Goal: Transaction & Acquisition: Book appointment/travel/reservation

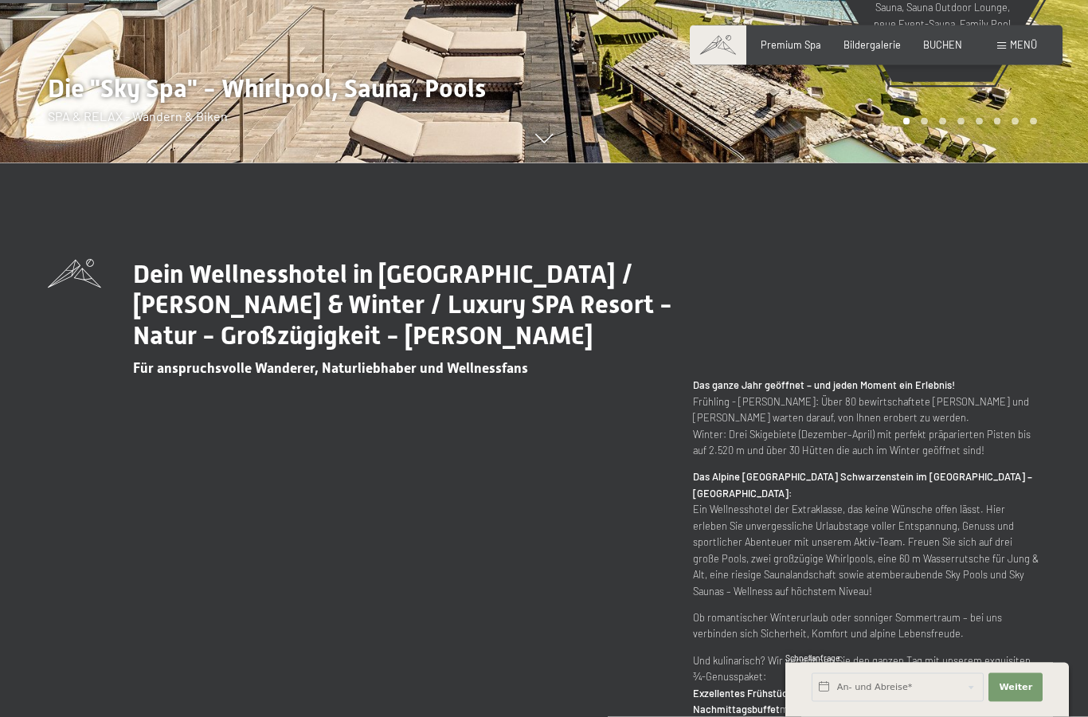
scroll to position [559, 0]
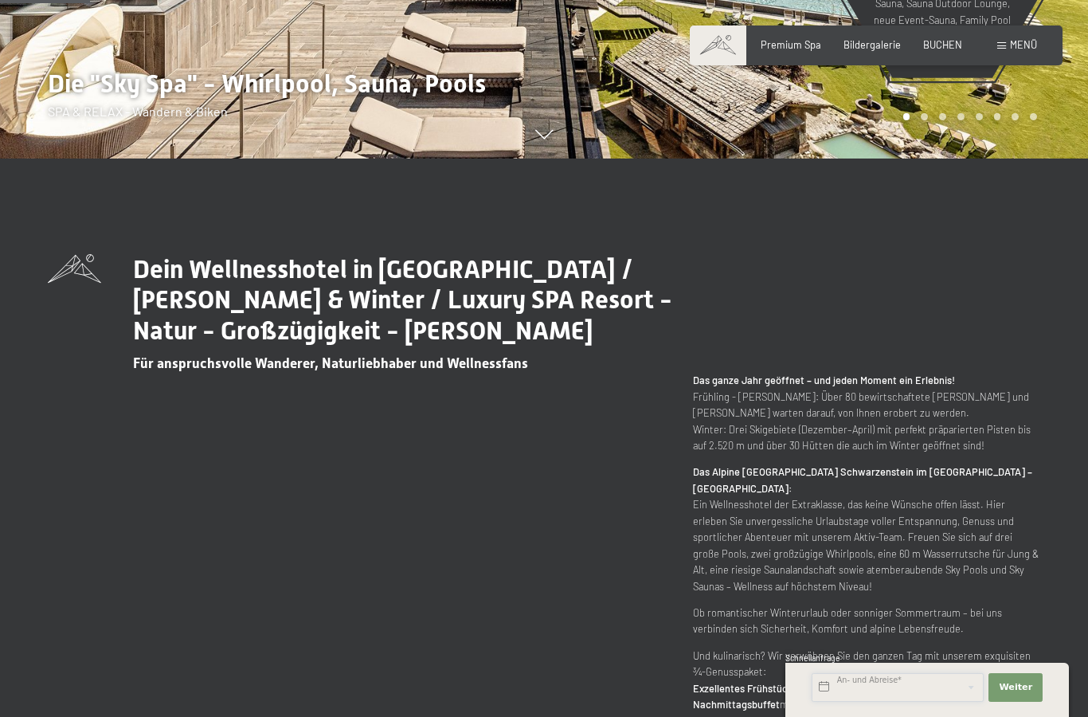
click at [896, 702] on input "text" at bounding box center [898, 687] width 172 height 29
click at [1044, 573] on div "Dein Wellnesshotel in Südtirol / Sommer & Winter / Luxury SPA Resort - Natur - …" at bounding box center [544, 500] width 1088 height 492
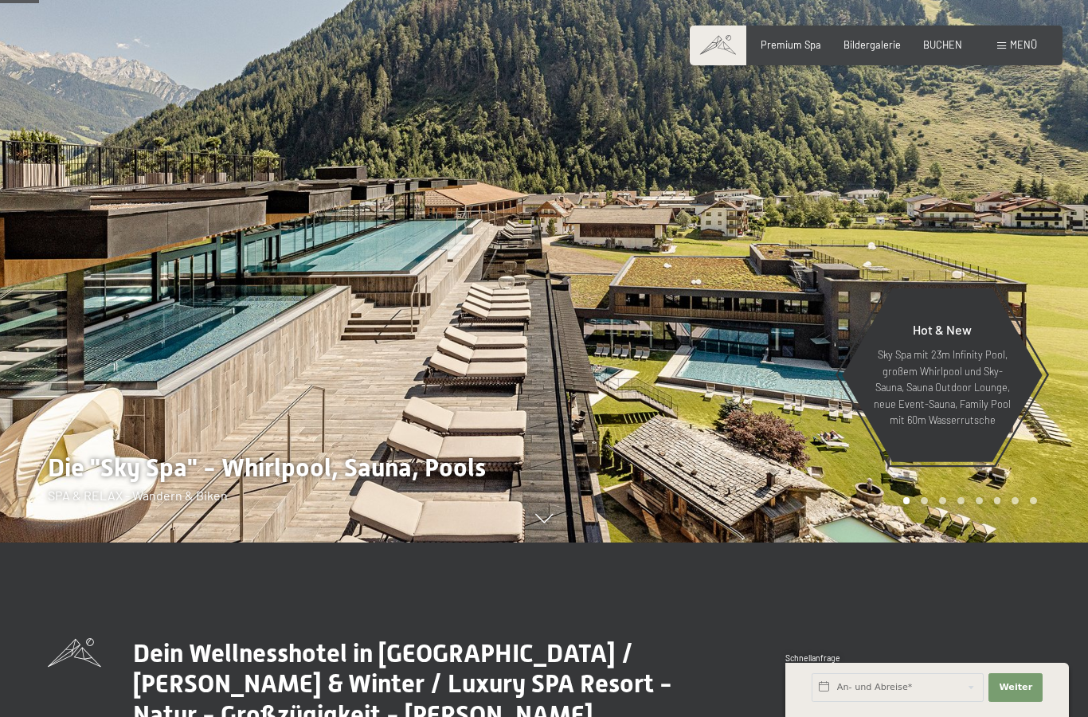
scroll to position [0, 0]
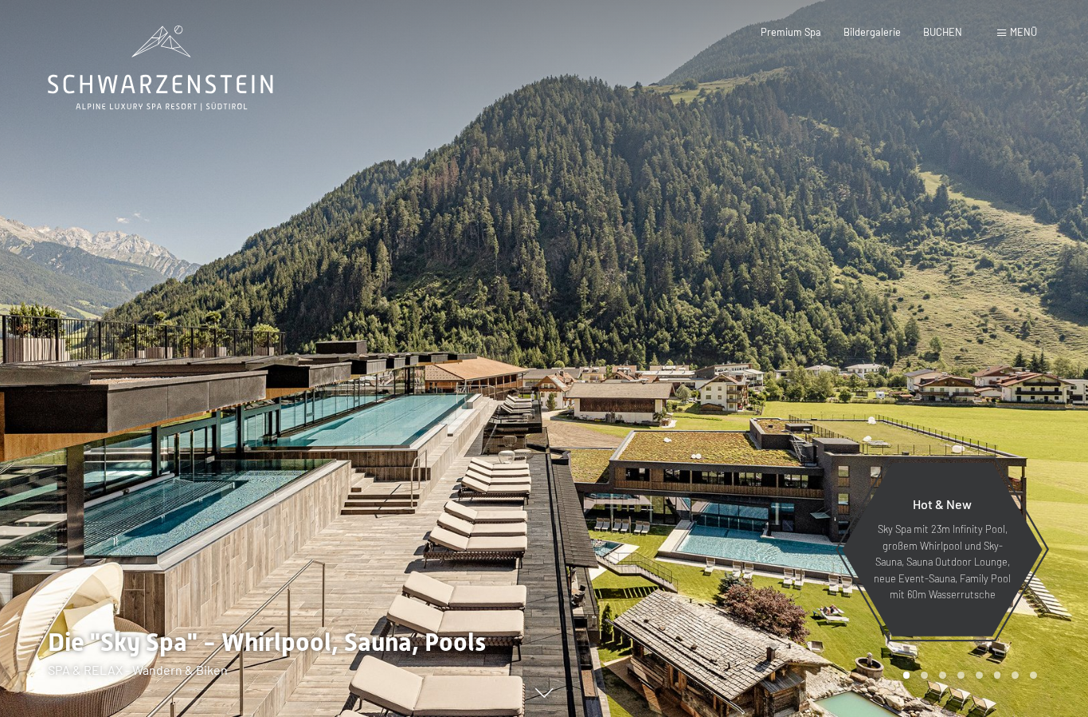
click at [940, 29] on span "BUCHEN" at bounding box center [943, 31] width 39 height 13
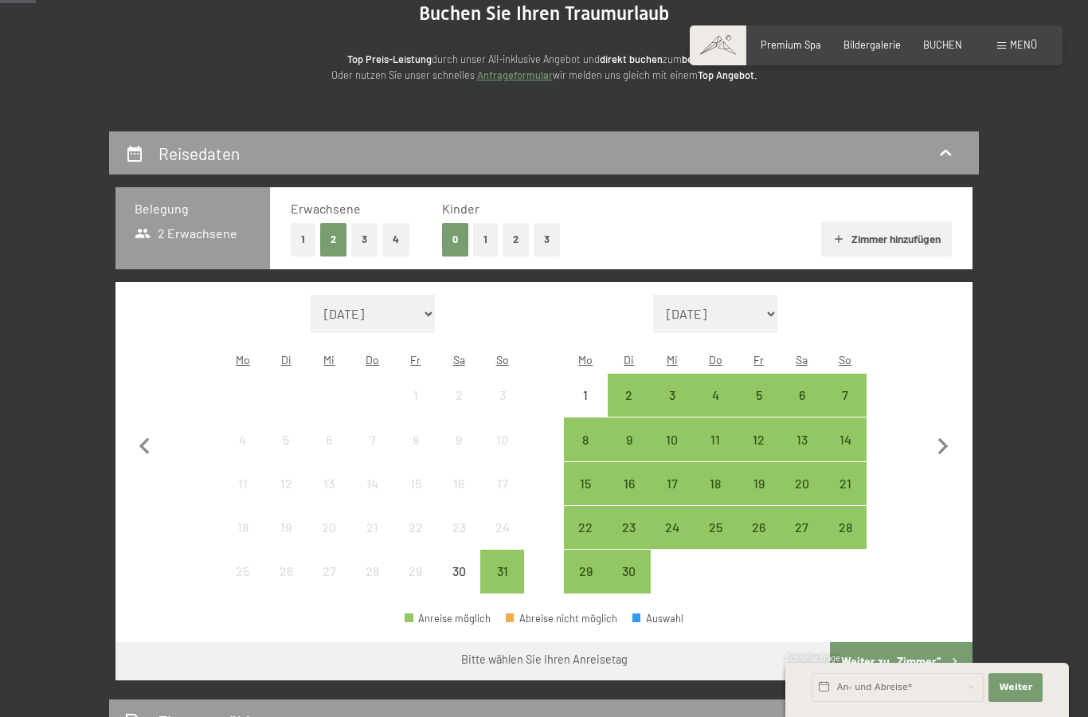
scroll to position [171, 0]
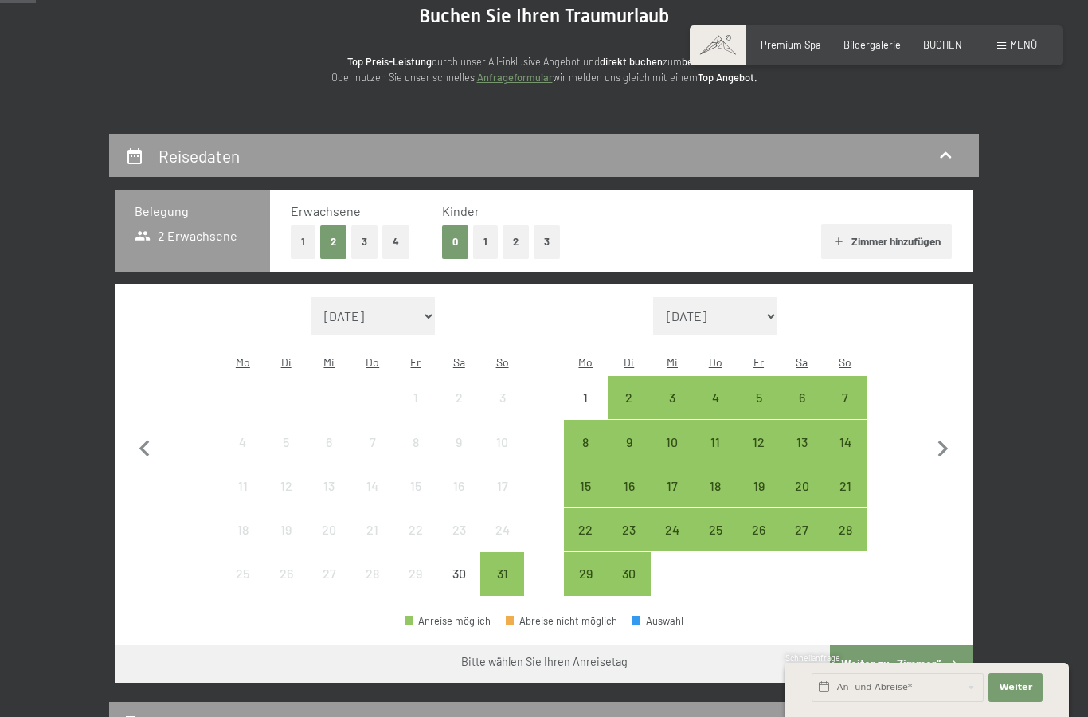
click at [936, 433] on icon "button" at bounding box center [943, 449] width 33 height 33
select select "[DATE]"
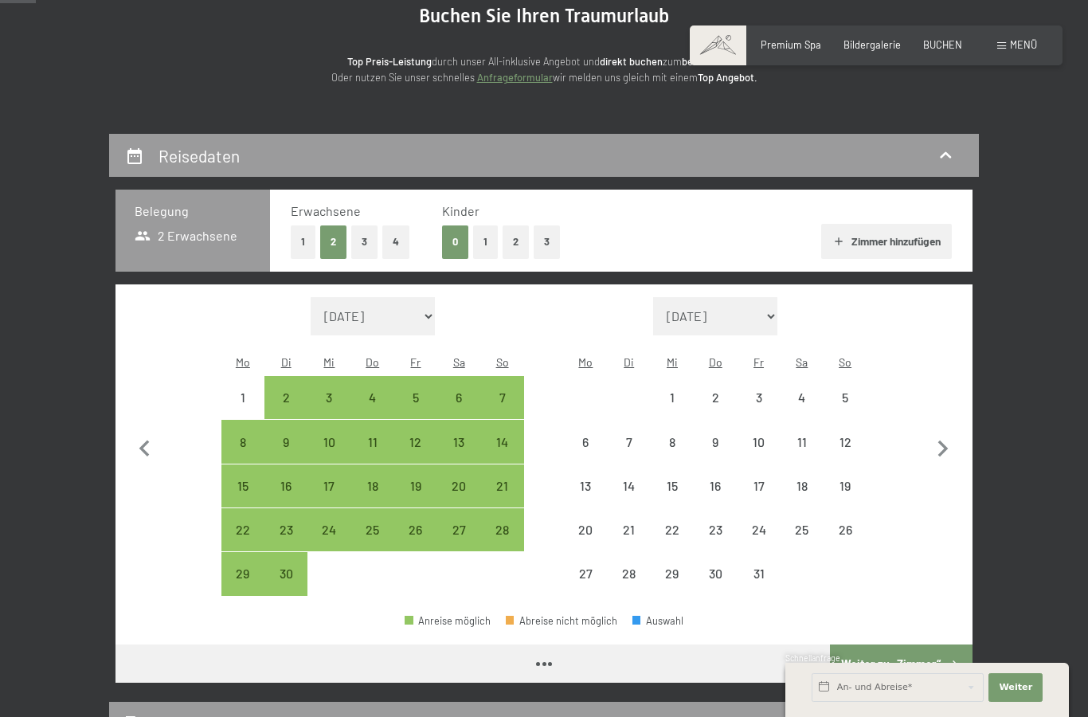
select select "[DATE]"
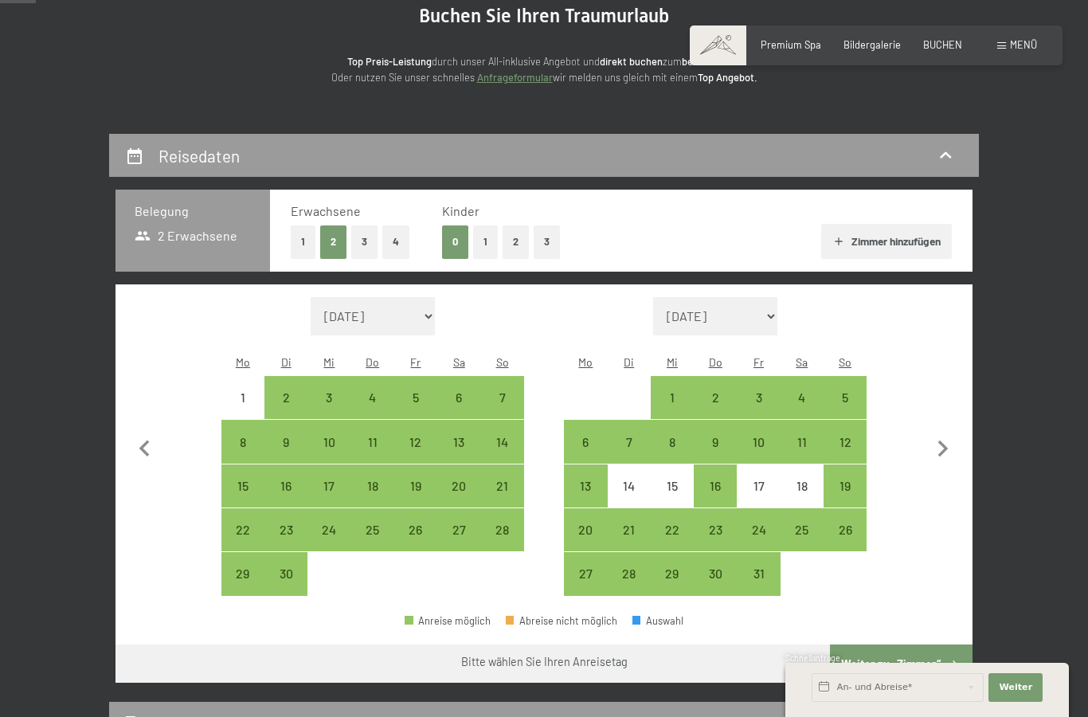
click at [847, 436] on div "12" at bounding box center [846, 456] width 40 height 40
select select "[DATE]"
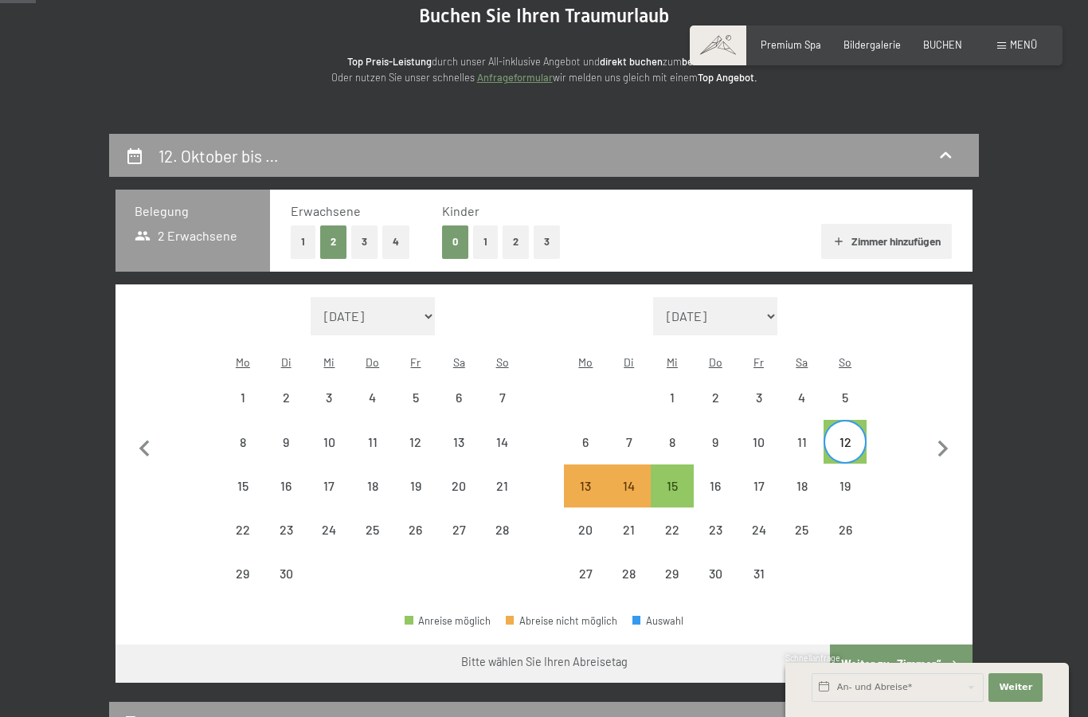
click at [846, 480] on div "19" at bounding box center [846, 500] width 40 height 40
select select "[DATE]"
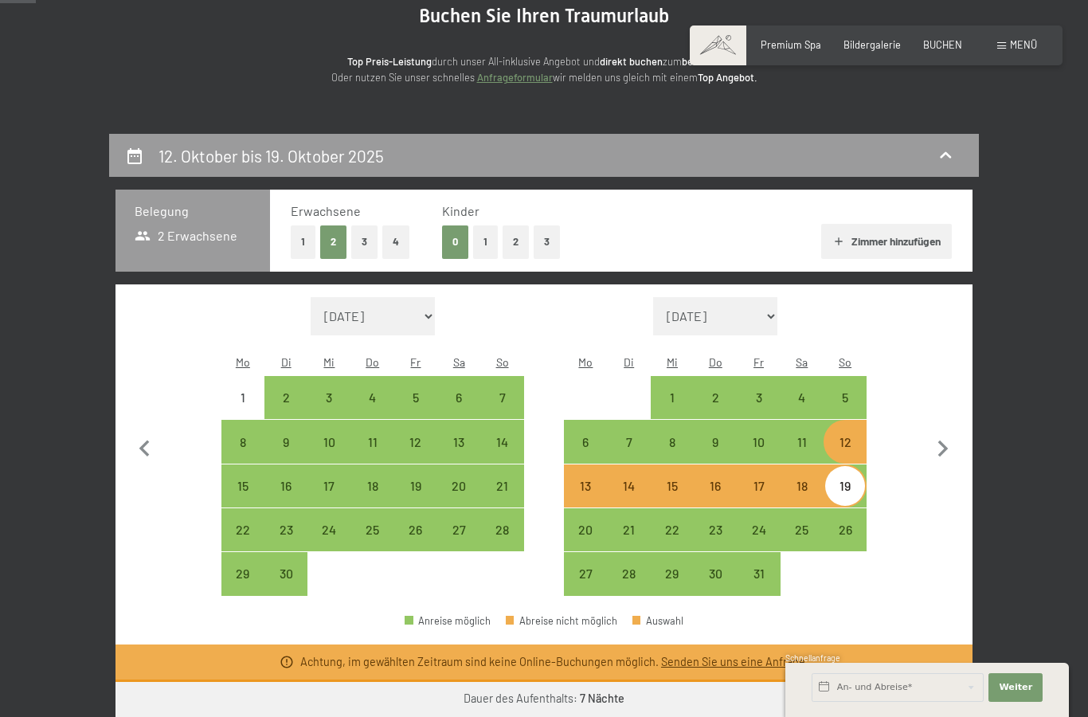
click at [861, 436] on div "12" at bounding box center [846, 456] width 40 height 40
select select "[DATE]"
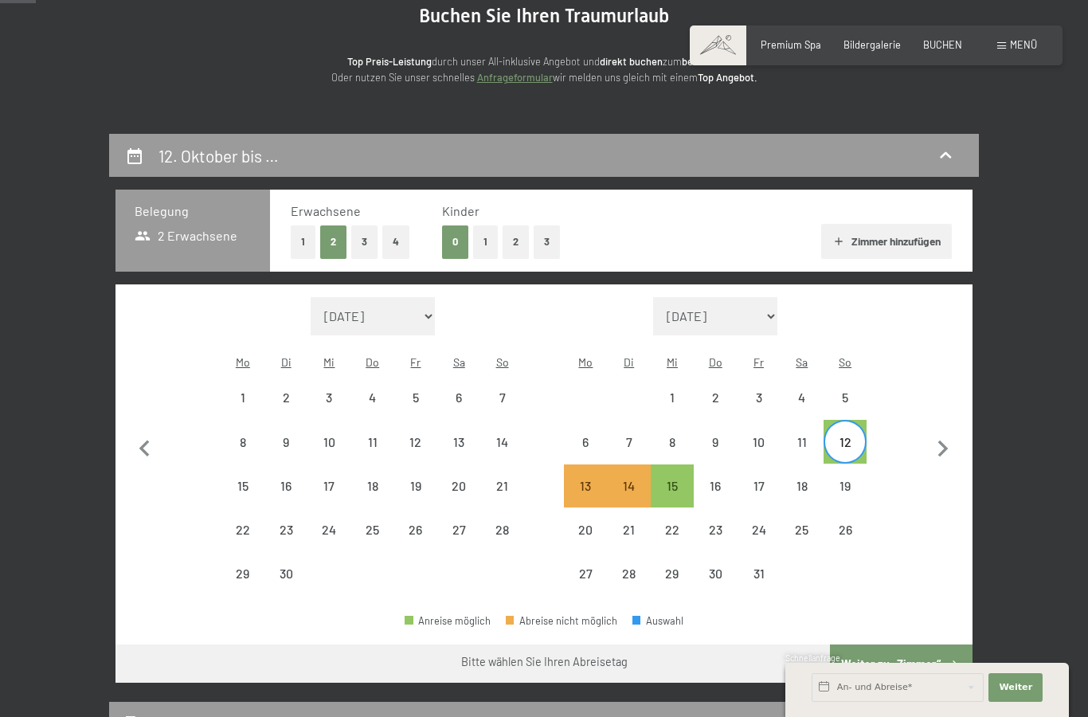
click at [854, 481] on div "19" at bounding box center [846, 500] width 40 height 40
select select "[DATE]"
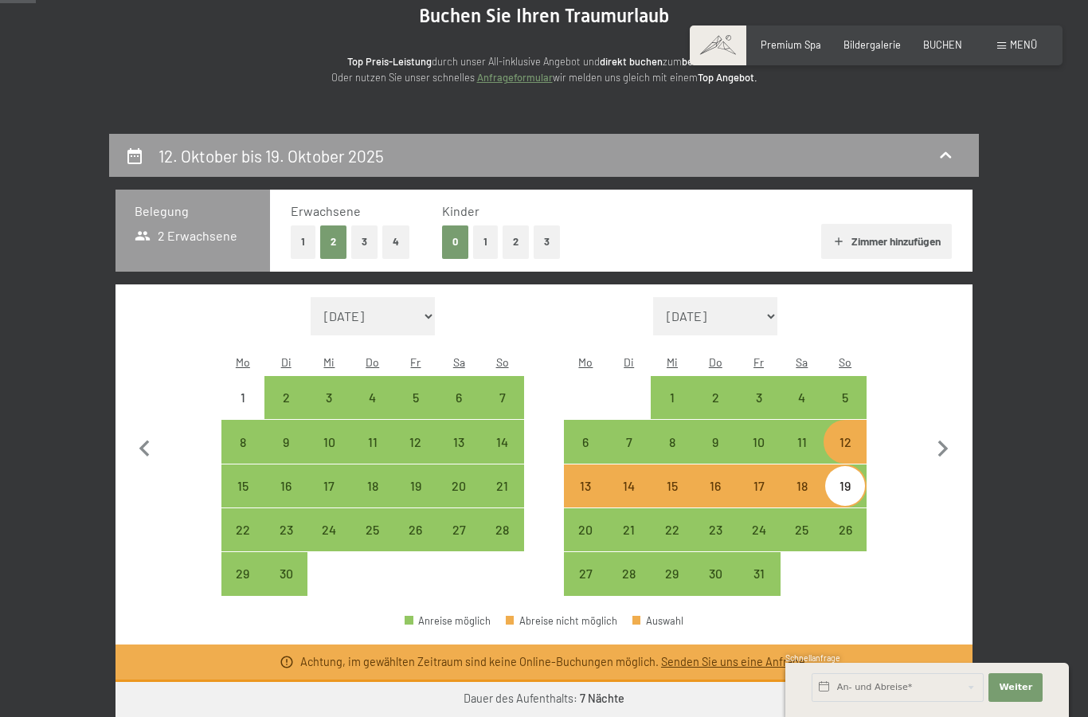
click at [859, 436] on div "12" at bounding box center [846, 456] width 40 height 40
select select "[DATE]"
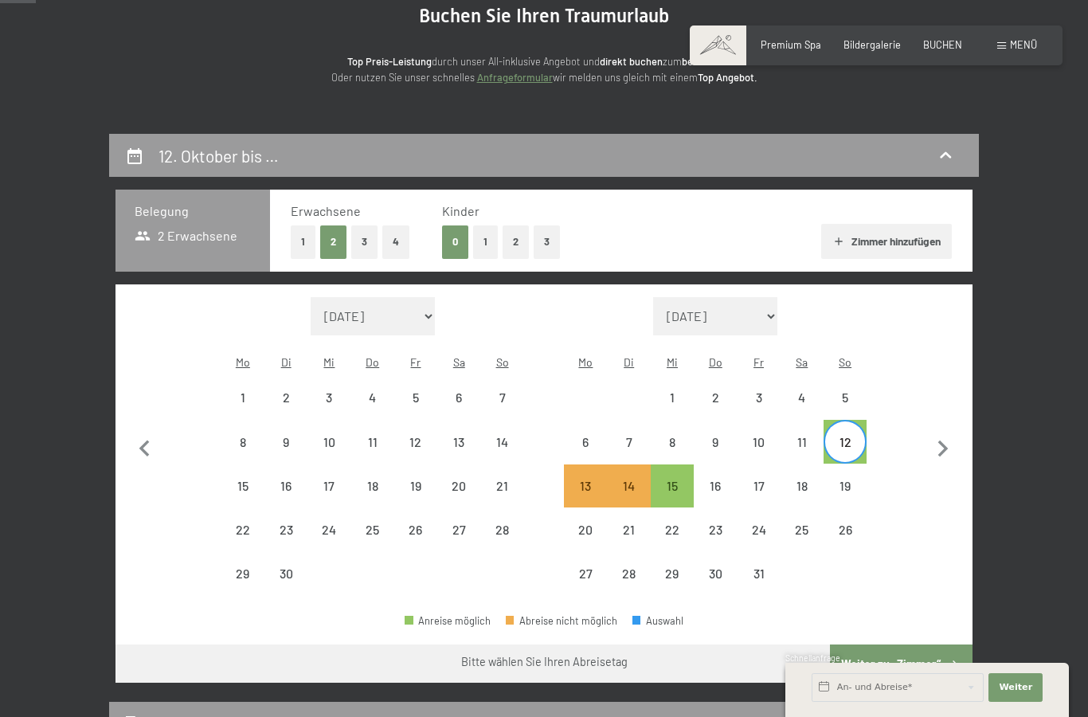
click at [844, 480] on div "19" at bounding box center [846, 500] width 40 height 40
select select "[DATE]"
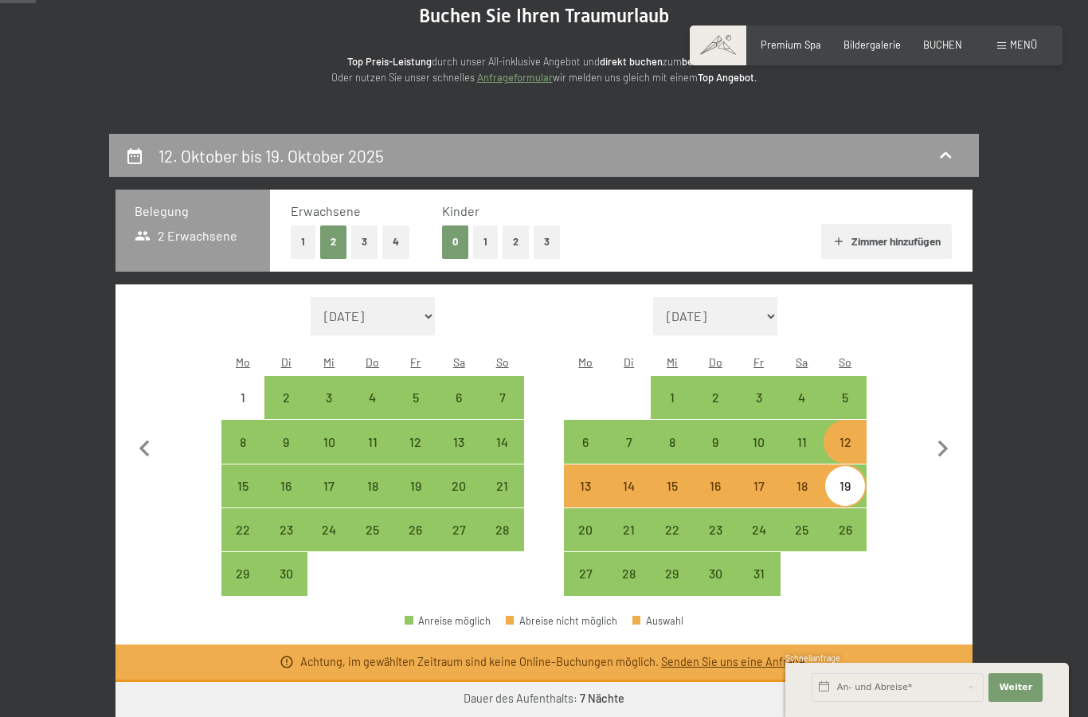
click at [850, 480] on div "19" at bounding box center [846, 500] width 40 height 40
select select "[DATE]"
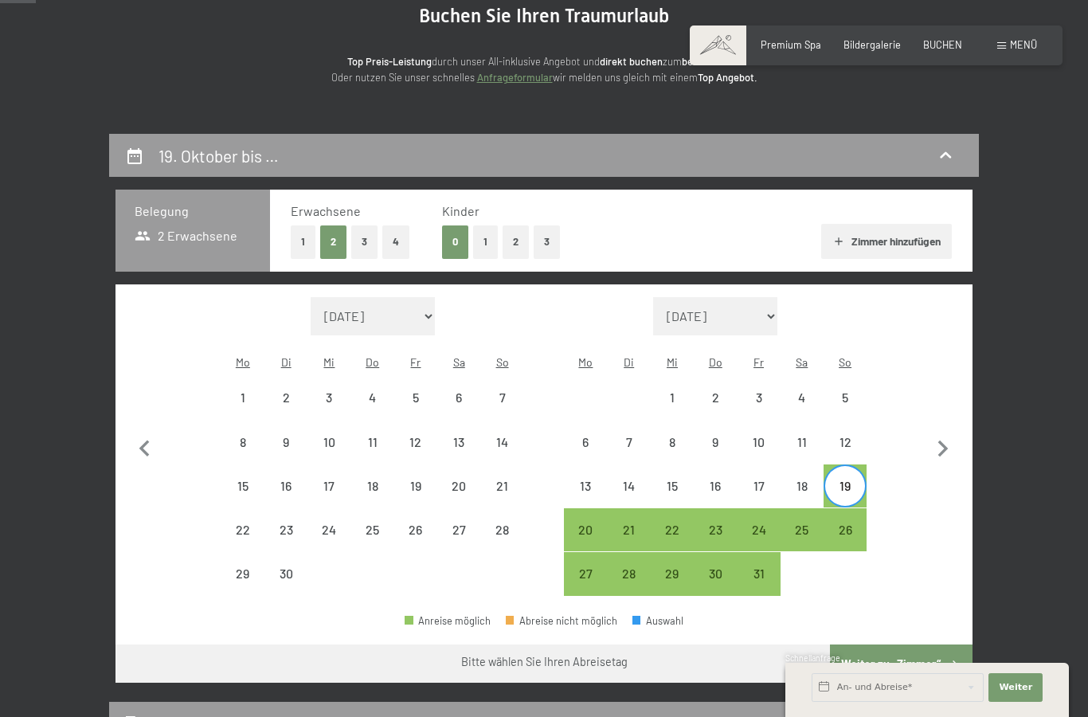
click at [852, 524] on div "26" at bounding box center [846, 544] width 40 height 40
select select "[DATE]"
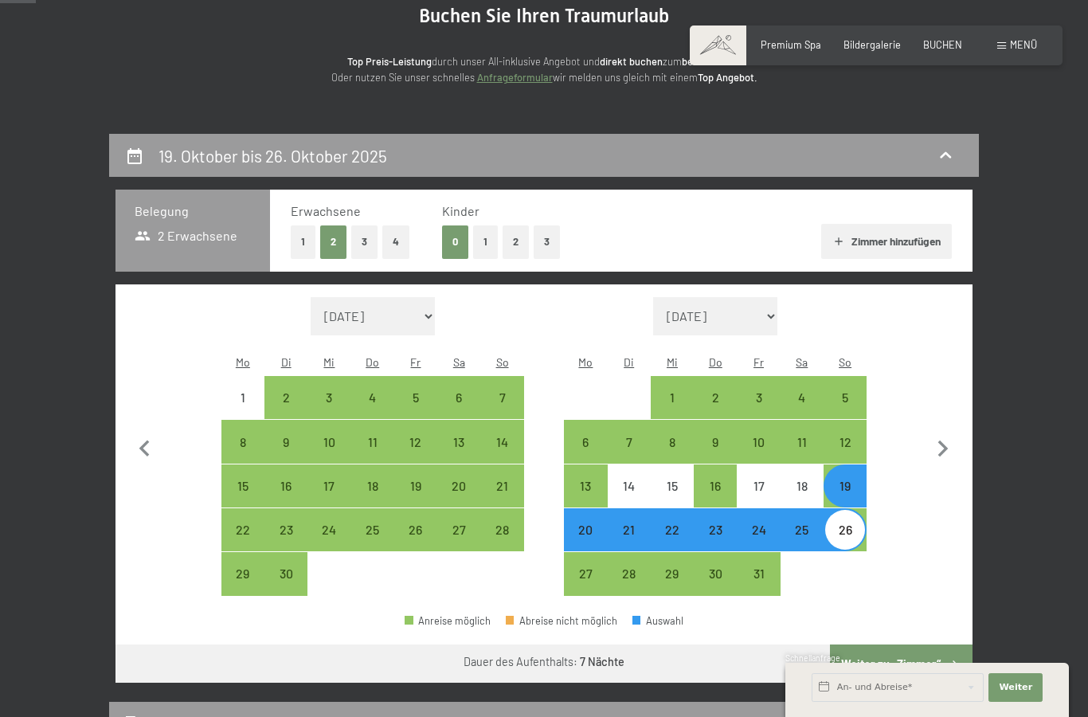
click at [894, 645] on button "Weiter zu „Zimmer“" at bounding box center [901, 664] width 143 height 38
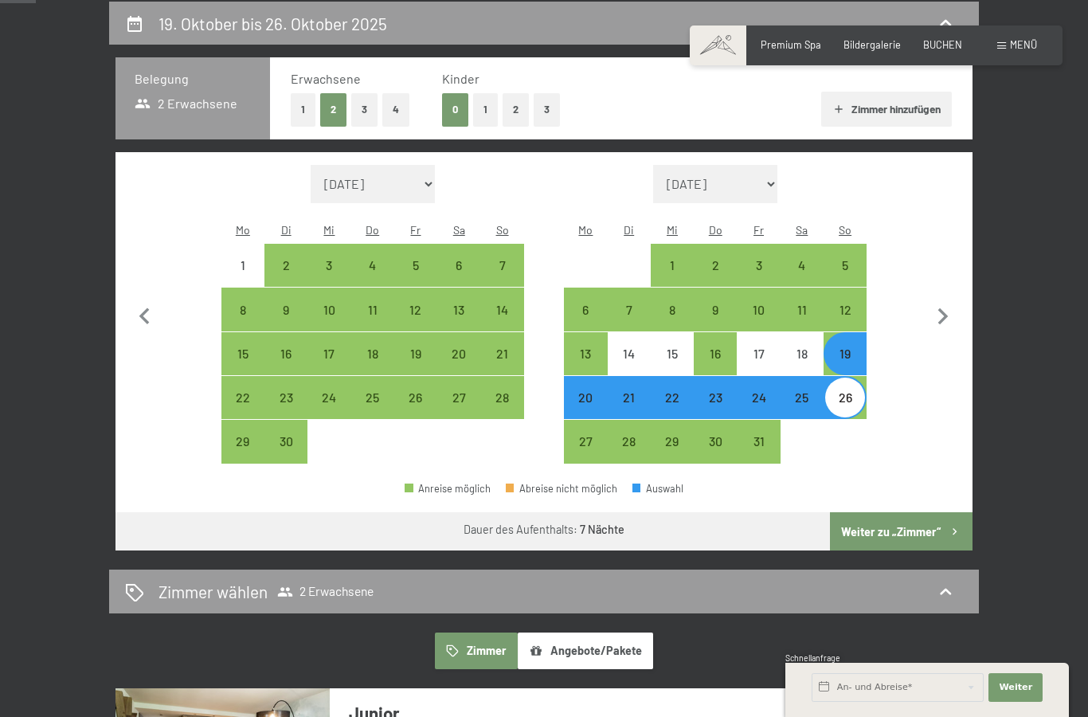
select select "[DATE]"
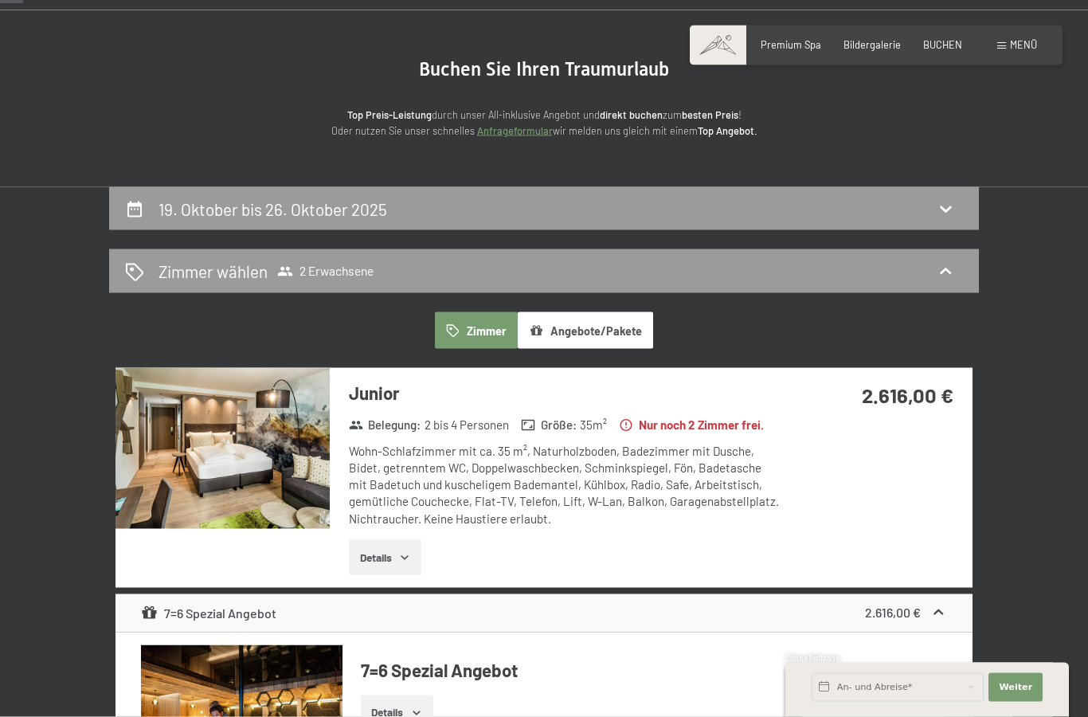
scroll to position [139, 0]
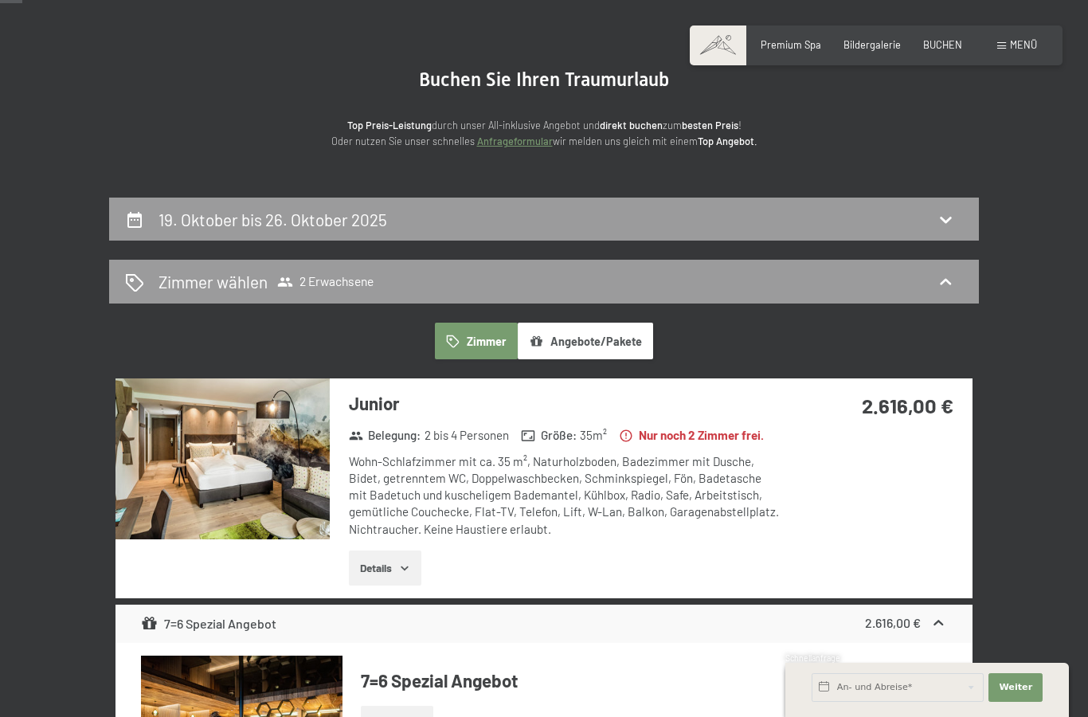
click at [941, 215] on icon at bounding box center [945, 219] width 19 height 19
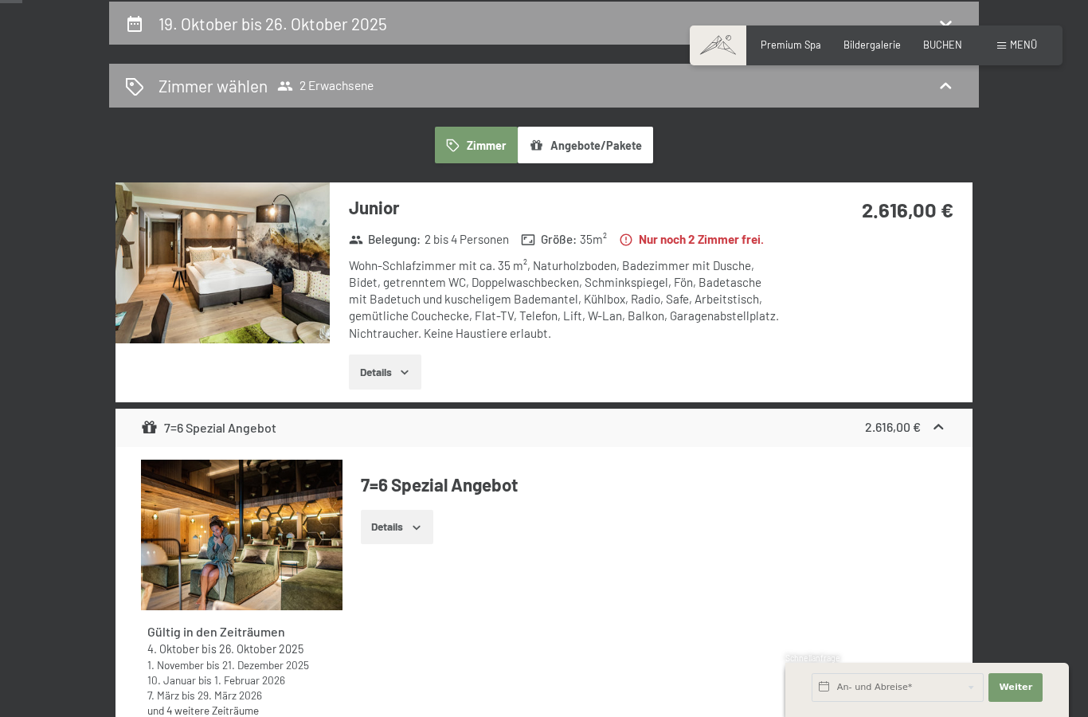
select select "[DATE]"
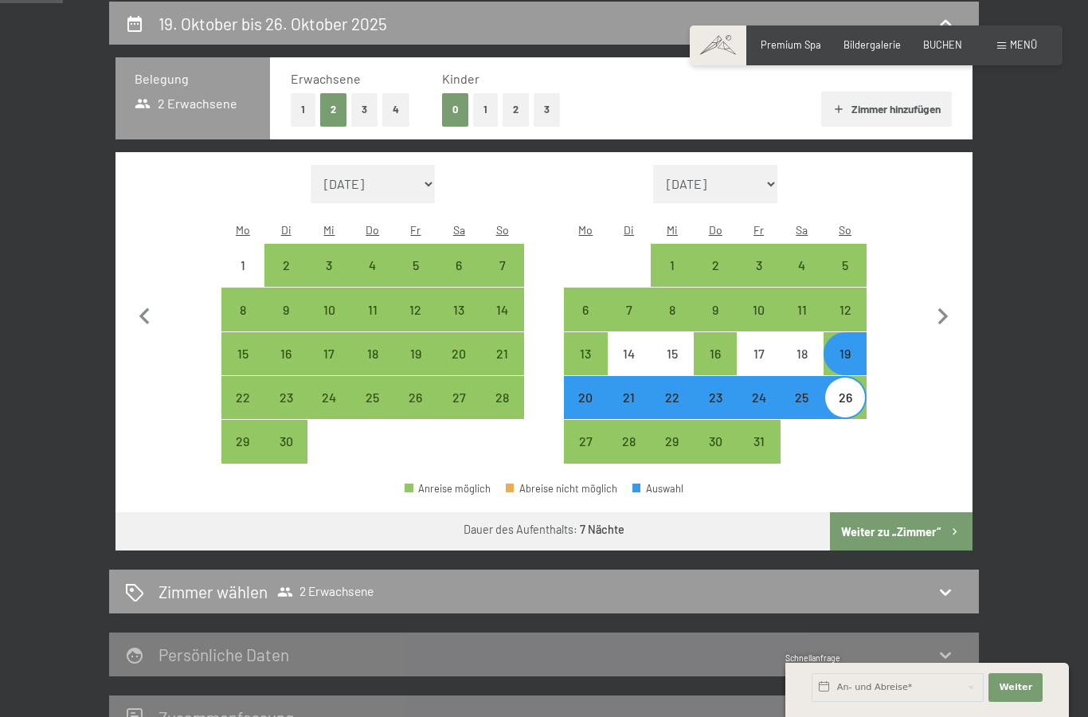
click at [847, 304] on div "12" at bounding box center [846, 324] width 40 height 40
select select "[DATE]"
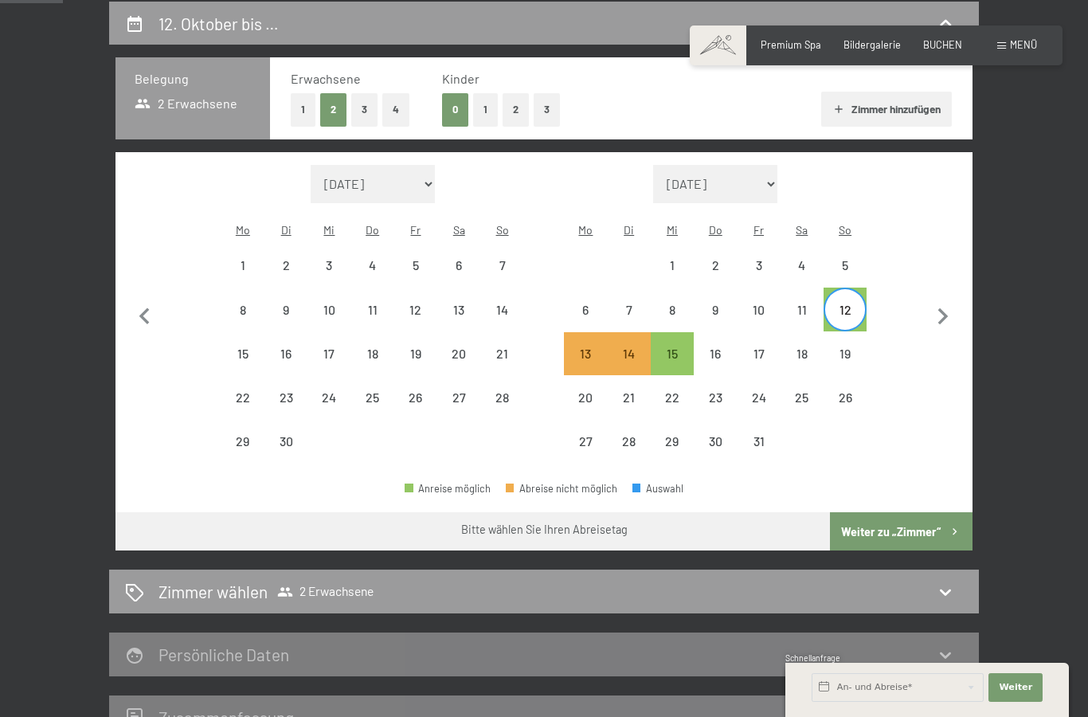
click at [802, 304] on div "11" at bounding box center [802, 324] width 40 height 40
select select "[DATE]"
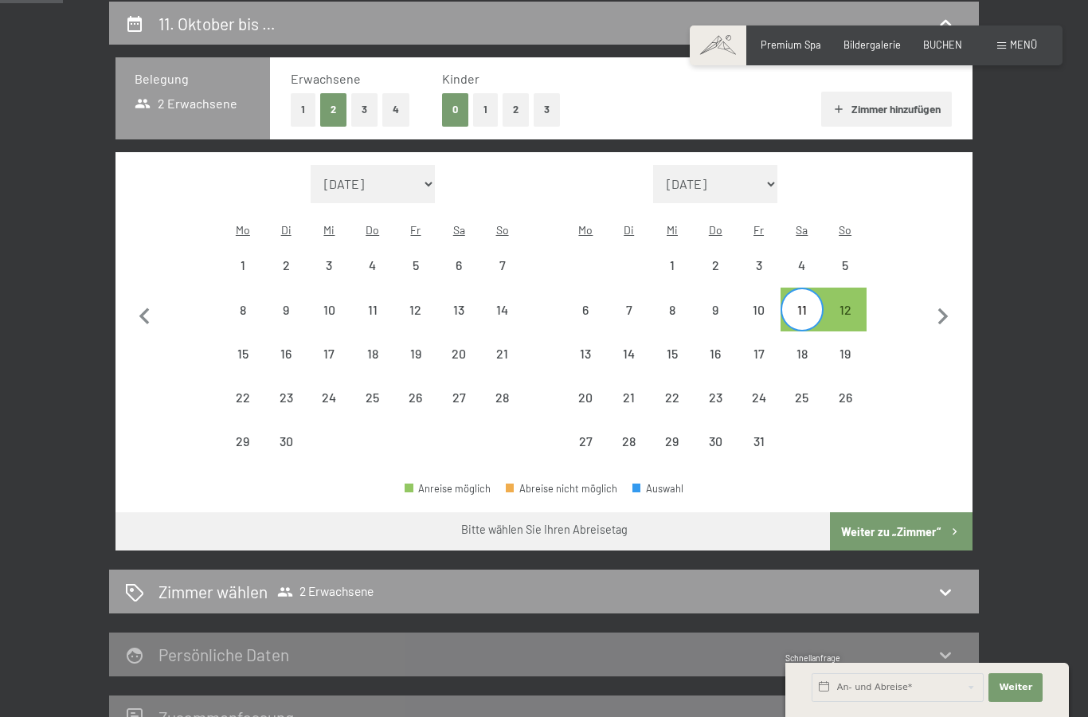
click at [810, 304] on div "11" at bounding box center [802, 324] width 40 height 40
select select "[DATE]"
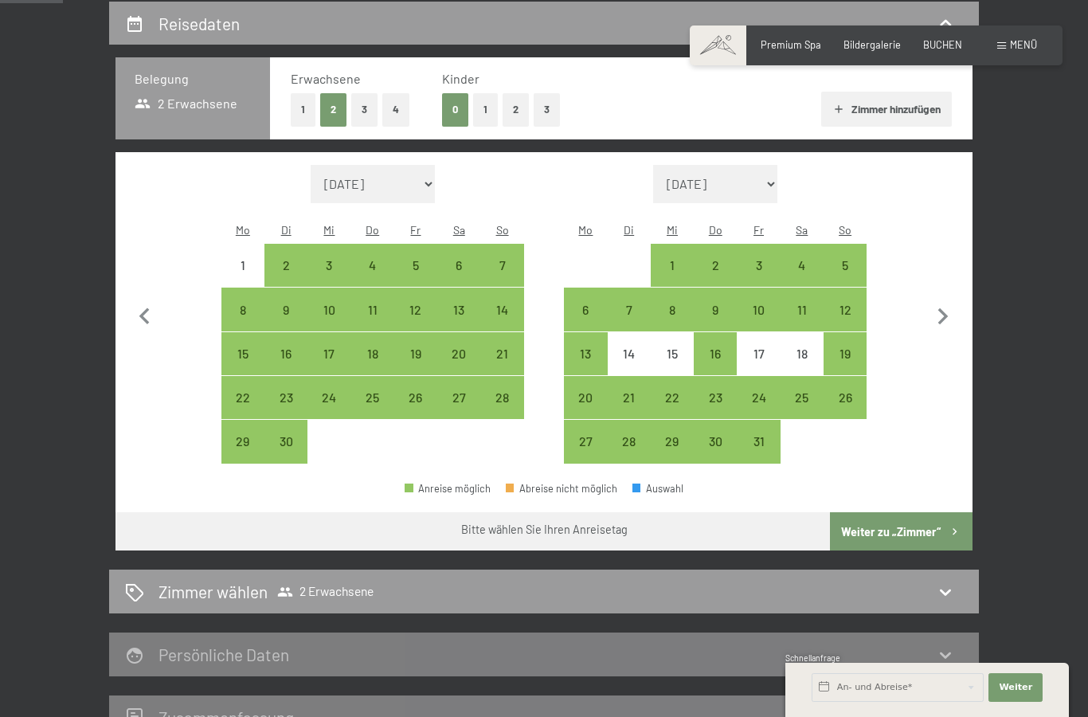
click at [712, 347] on div "16" at bounding box center [716, 367] width 40 height 40
select select "[DATE]"
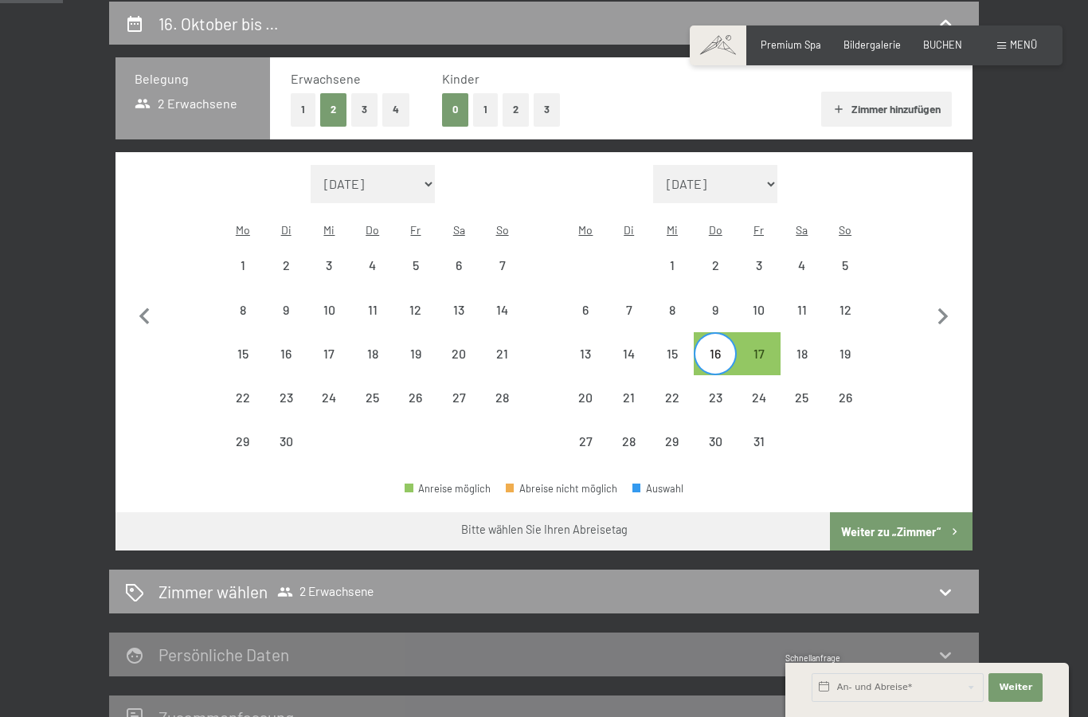
click at [836, 304] on div "12" at bounding box center [846, 324] width 40 height 40
select select "[DATE]"
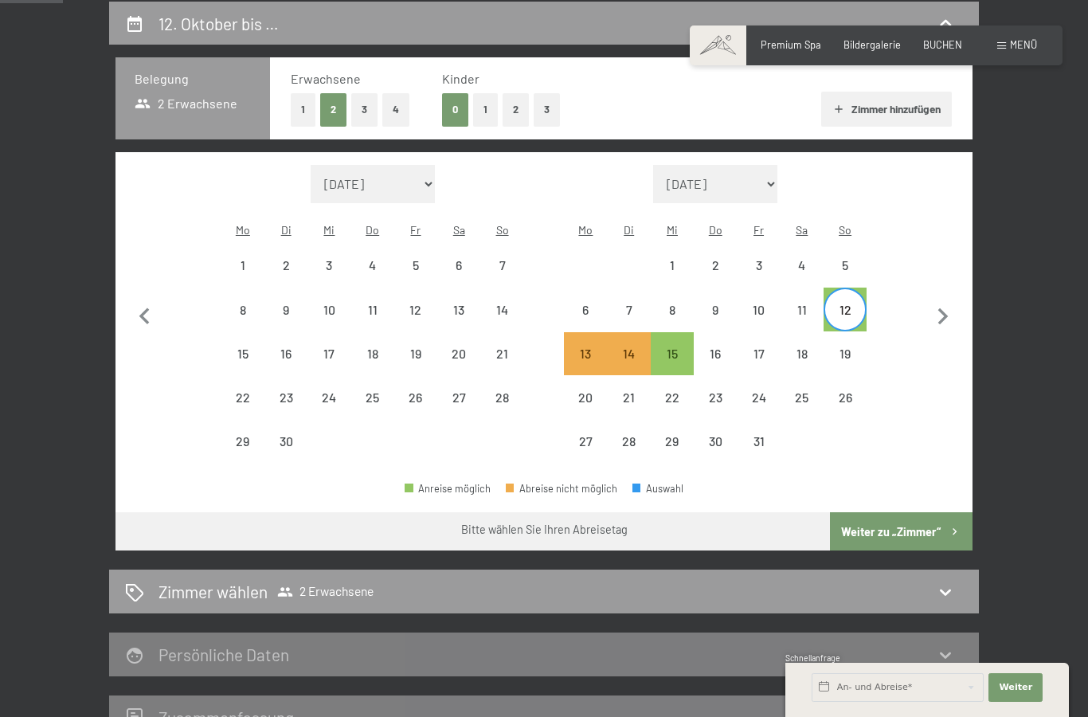
click at [846, 304] on div "12" at bounding box center [846, 324] width 40 height 40
select select "[DATE]"
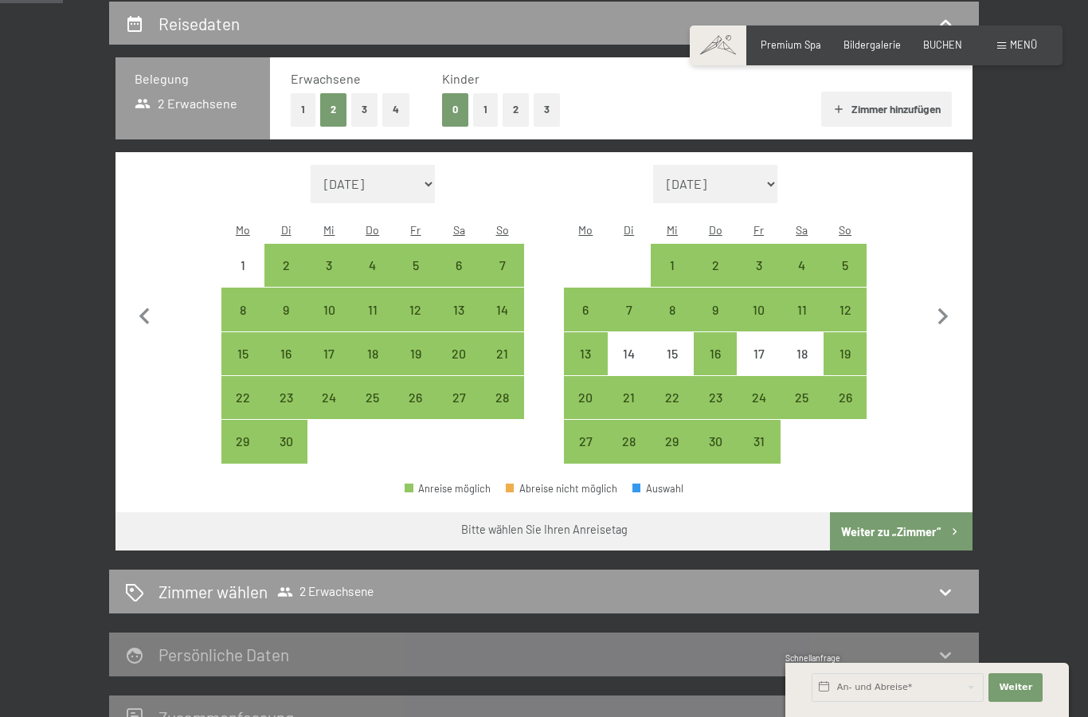
click at [809, 304] on div "11" at bounding box center [802, 324] width 40 height 40
select select "[DATE]"
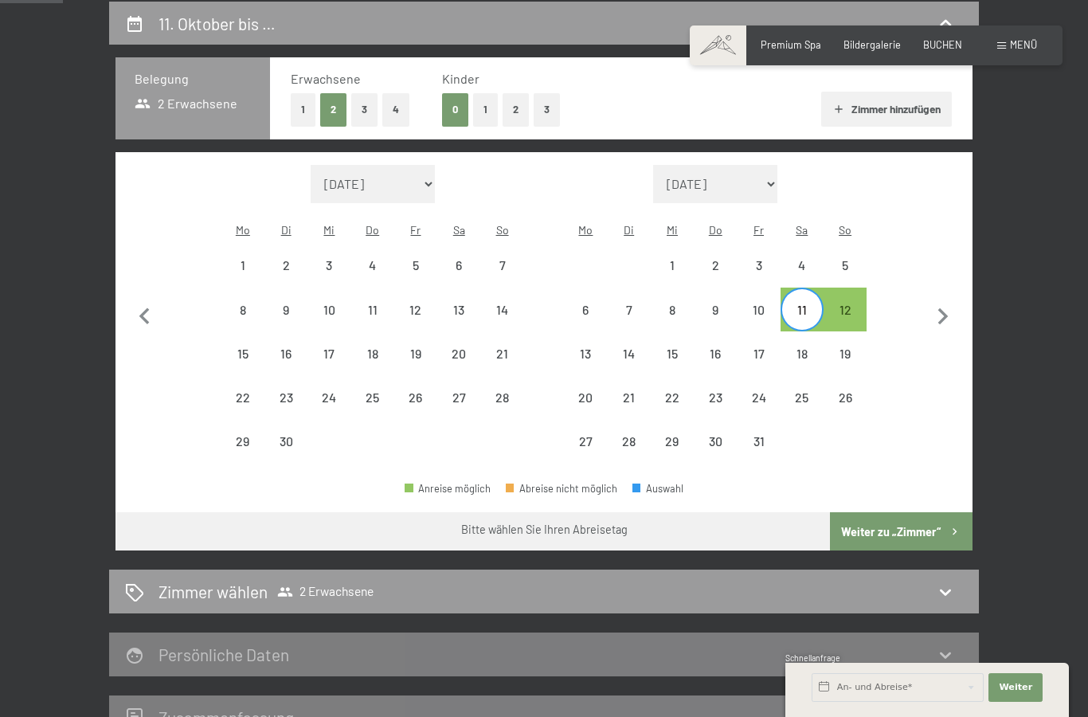
click at [805, 304] on div "11" at bounding box center [802, 324] width 40 height 40
select select "[DATE]"
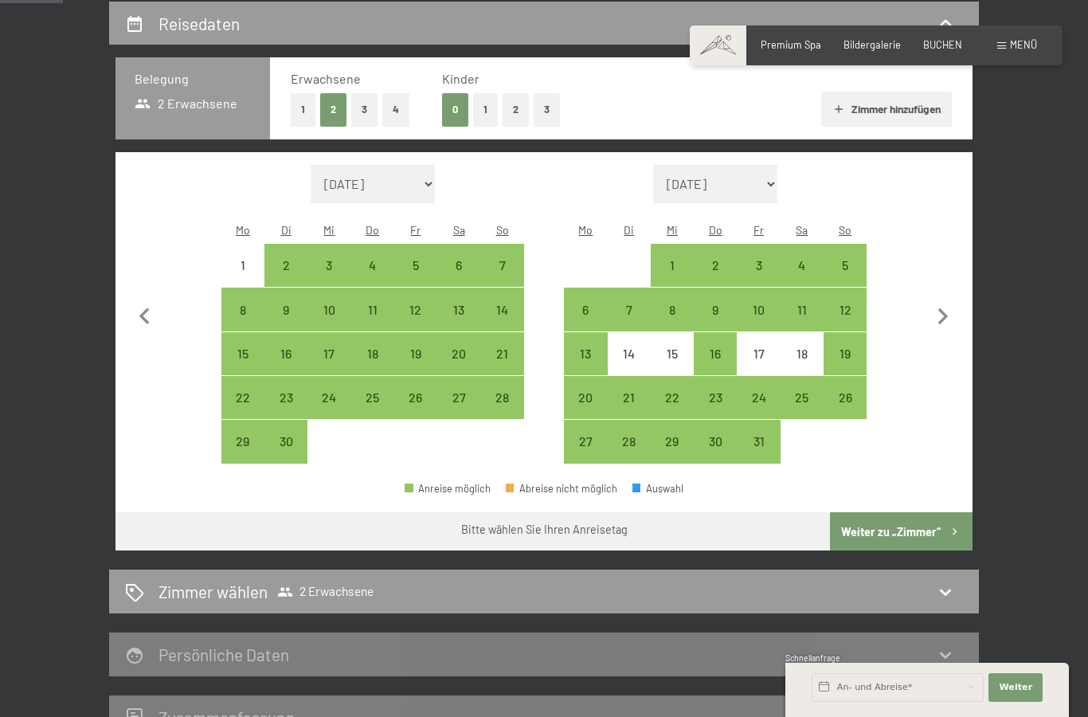
click at [799, 304] on div "11" at bounding box center [802, 324] width 40 height 40
select select "[DATE]"
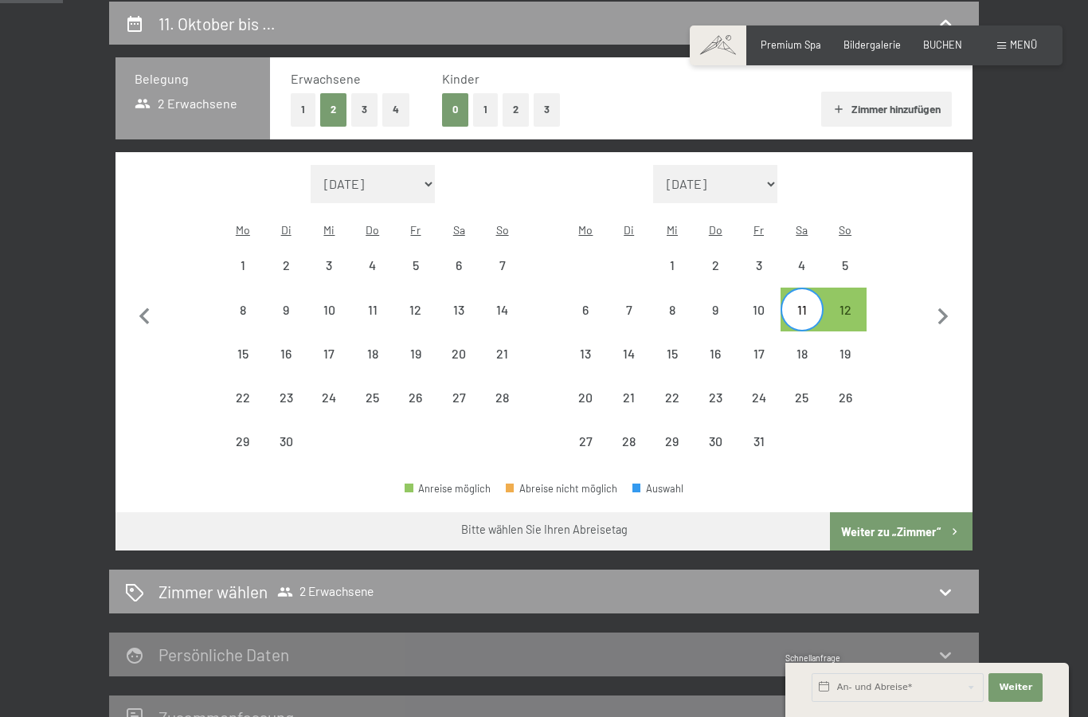
click at [714, 347] on div "16" at bounding box center [716, 367] width 40 height 40
select select "[DATE]"
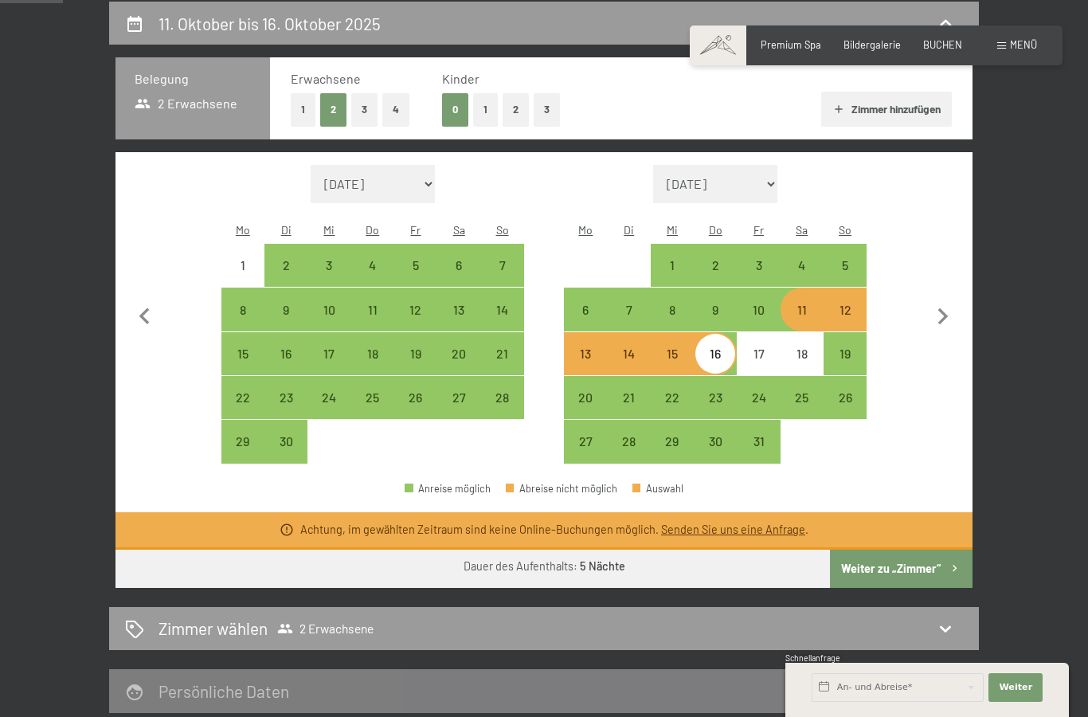
click at [806, 304] on div "11" at bounding box center [802, 324] width 40 height 40
select select "[DATE]"
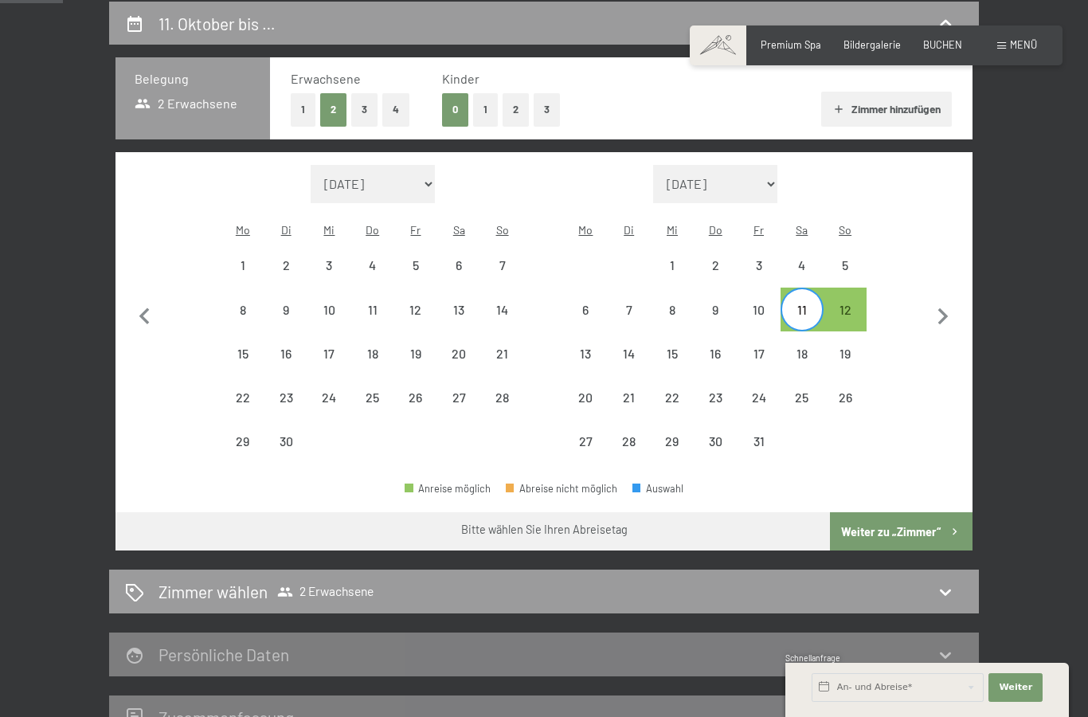
click at [630, 347] on div "14" at bounding box center [630, 367] width 40 height 40
select select "[DATE]"
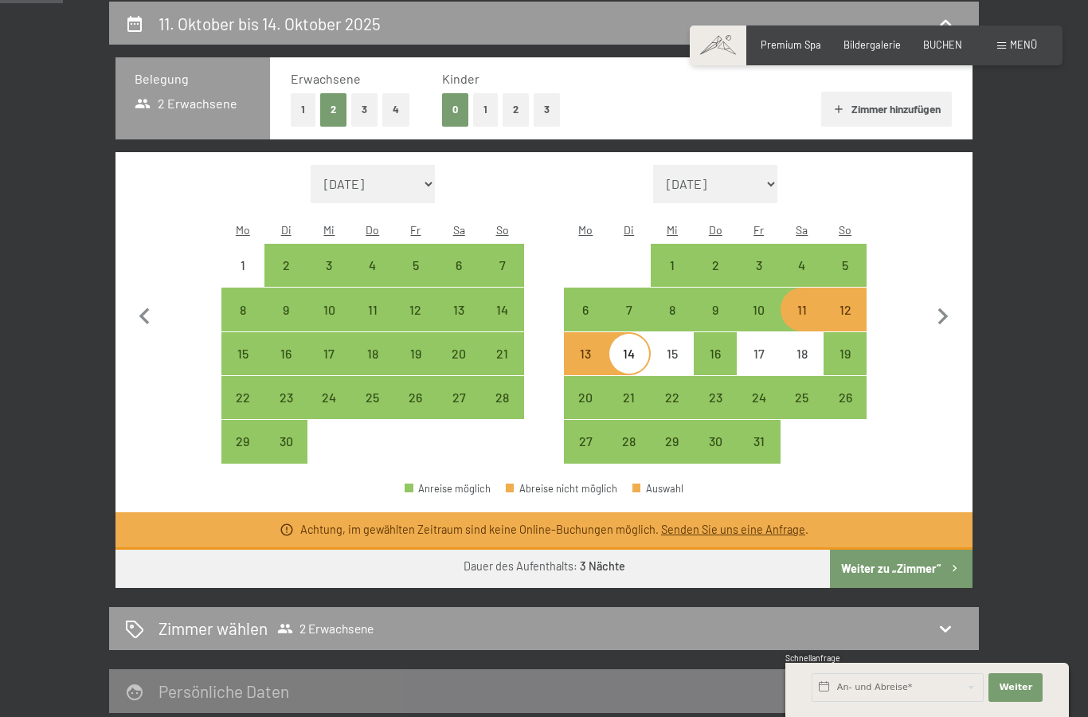
click at [798, 304] on div "11" at bounding box center [802, 324] width 40 height 40
select select "[DATE]"
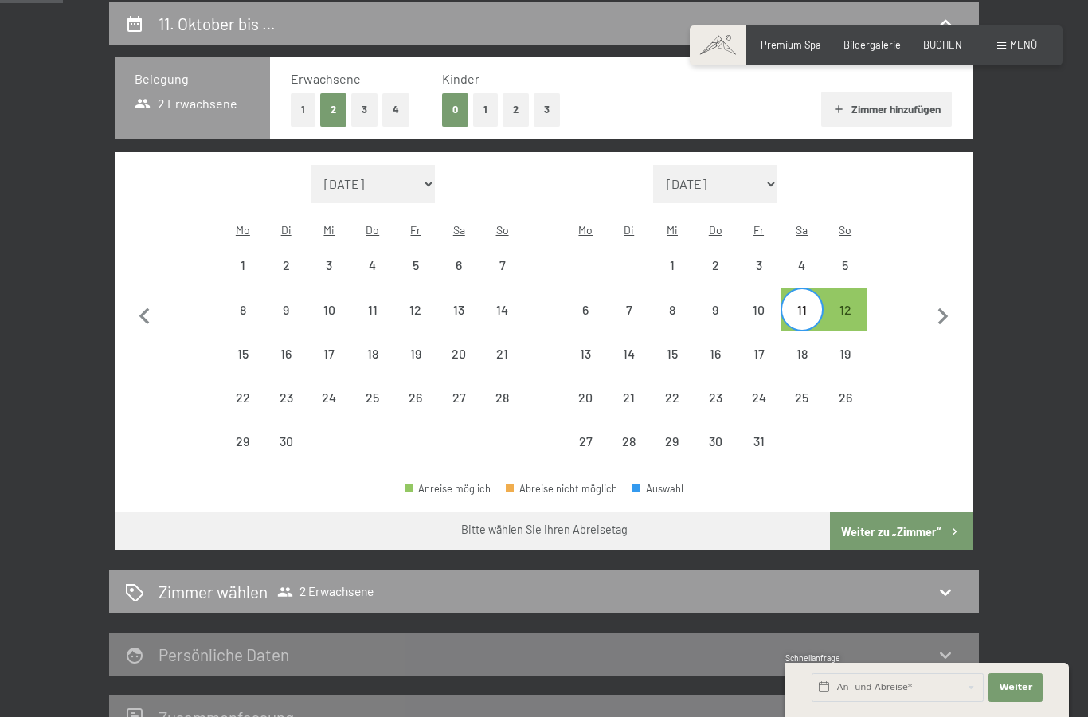
click at [710, 334] on div "16" at bounding box center [716, 354] width 40 height 40
select select "[DATE]"
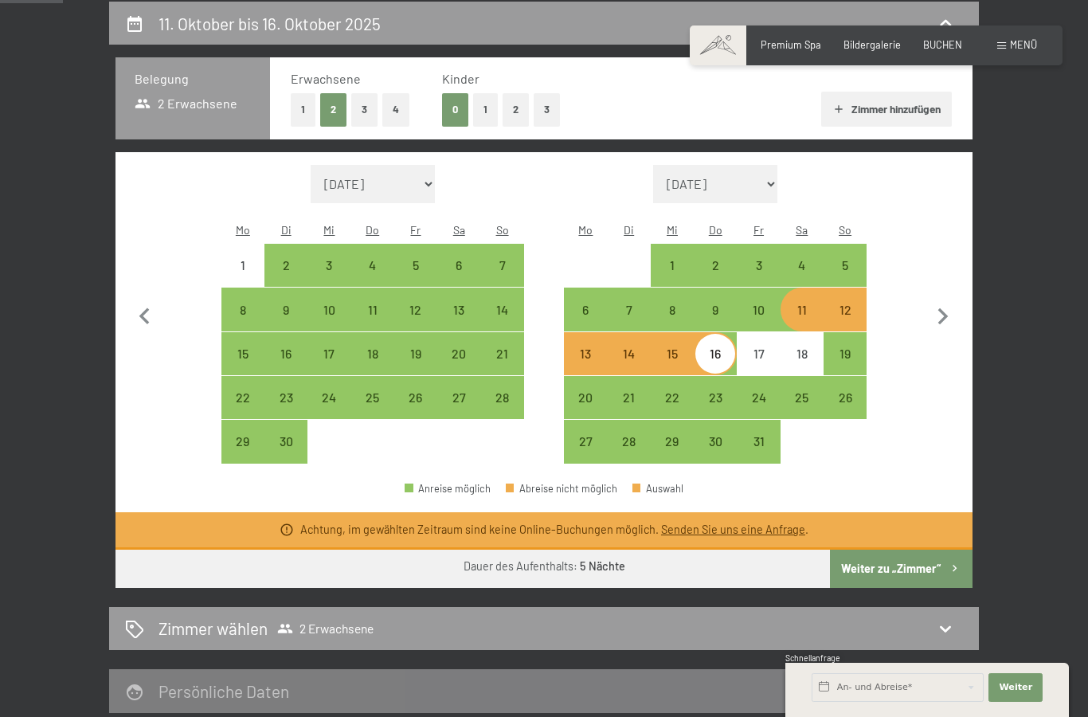
click at [710, 347] on div "16" at bounding box center [716, 367] width 40 height 40
select select "[DATE]"
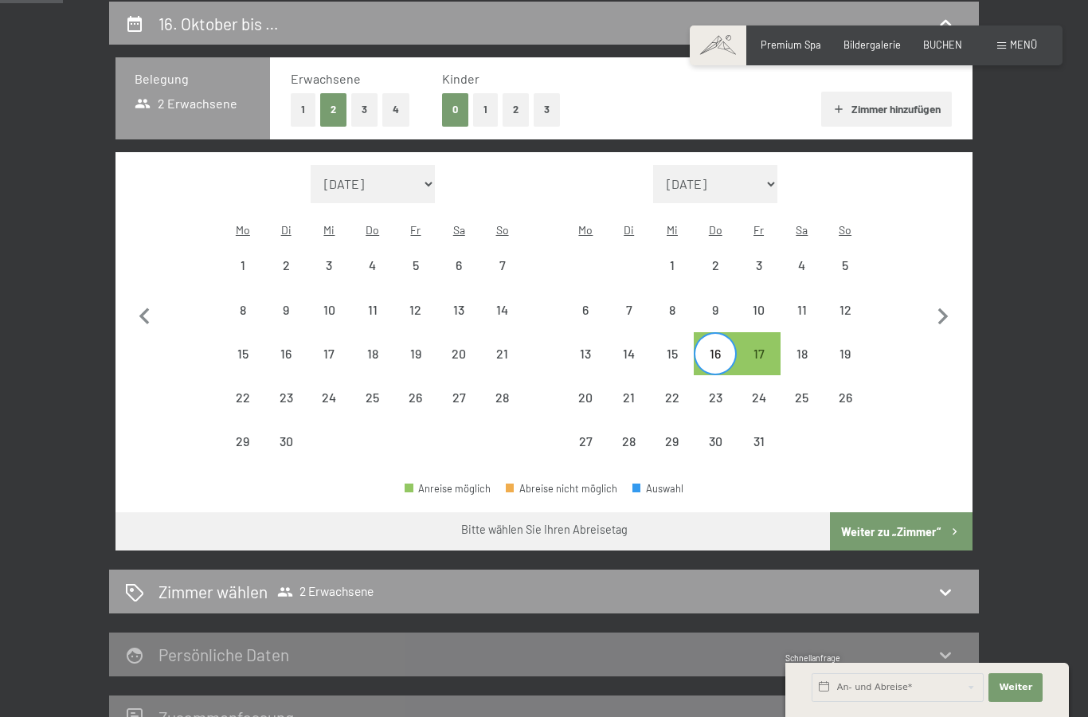
click at [852, 347] on div "19" at bounding box center [846, 367] width 40 height 40
select select "[DATE]"
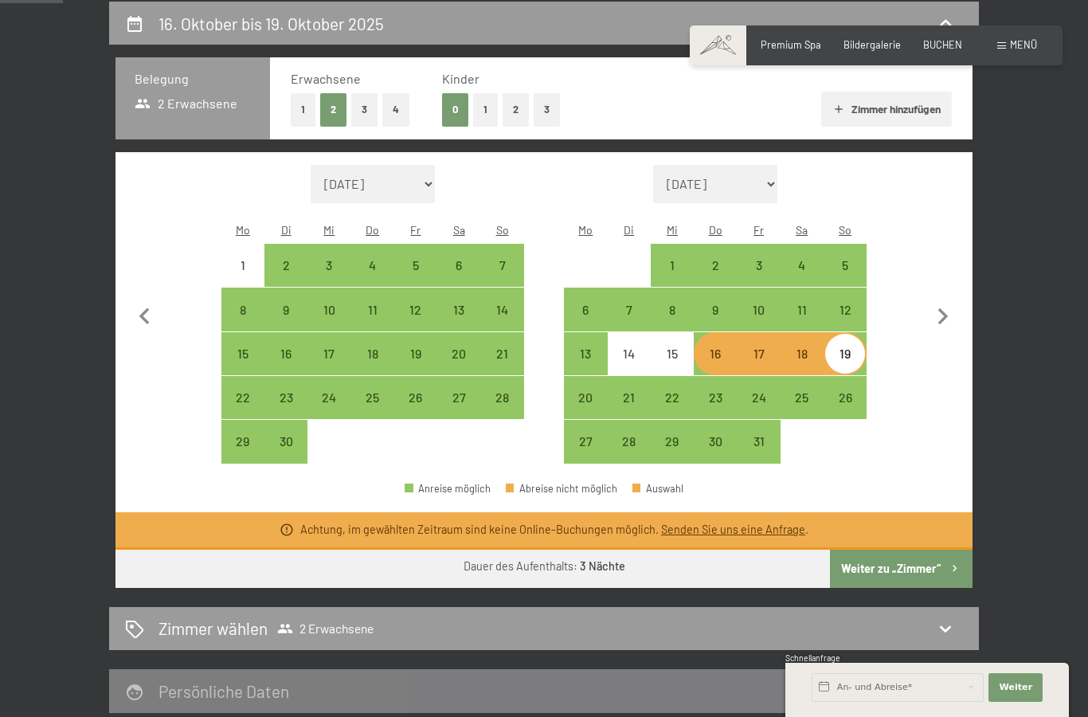
click at [711, 347] on div "16" at bounding box center [716, 367] width 40 height 40
select select "[DATE]"
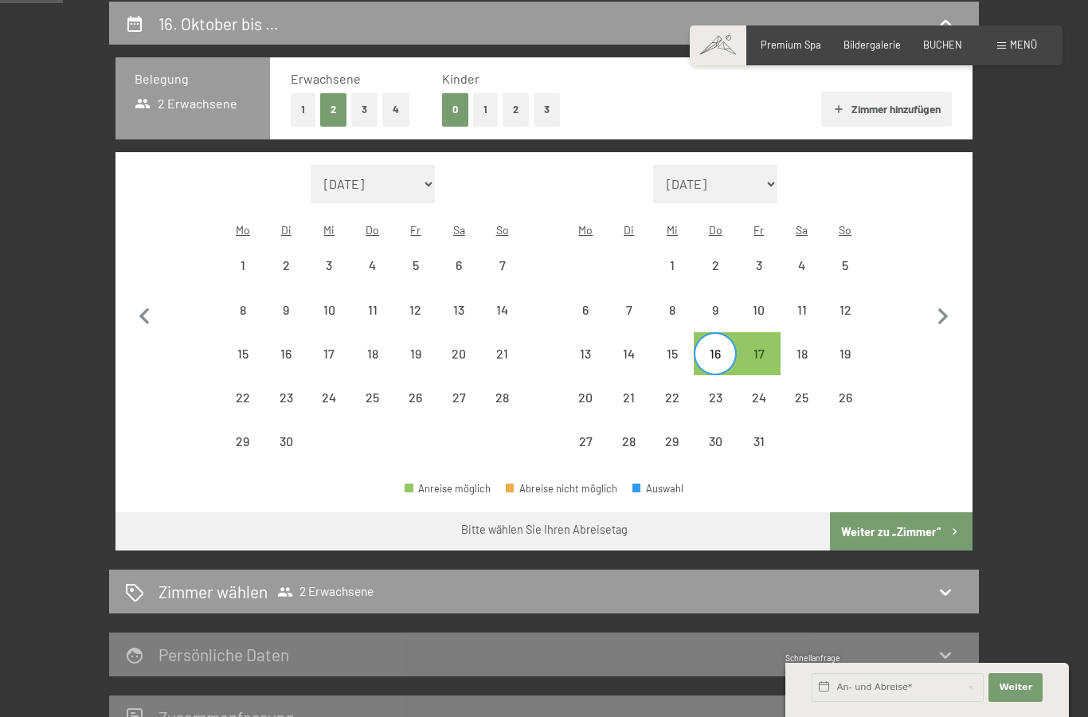
click at [838, 347] on div "19" at bounding box center [846, 367] width 40 height 40
select select "[DATE]"
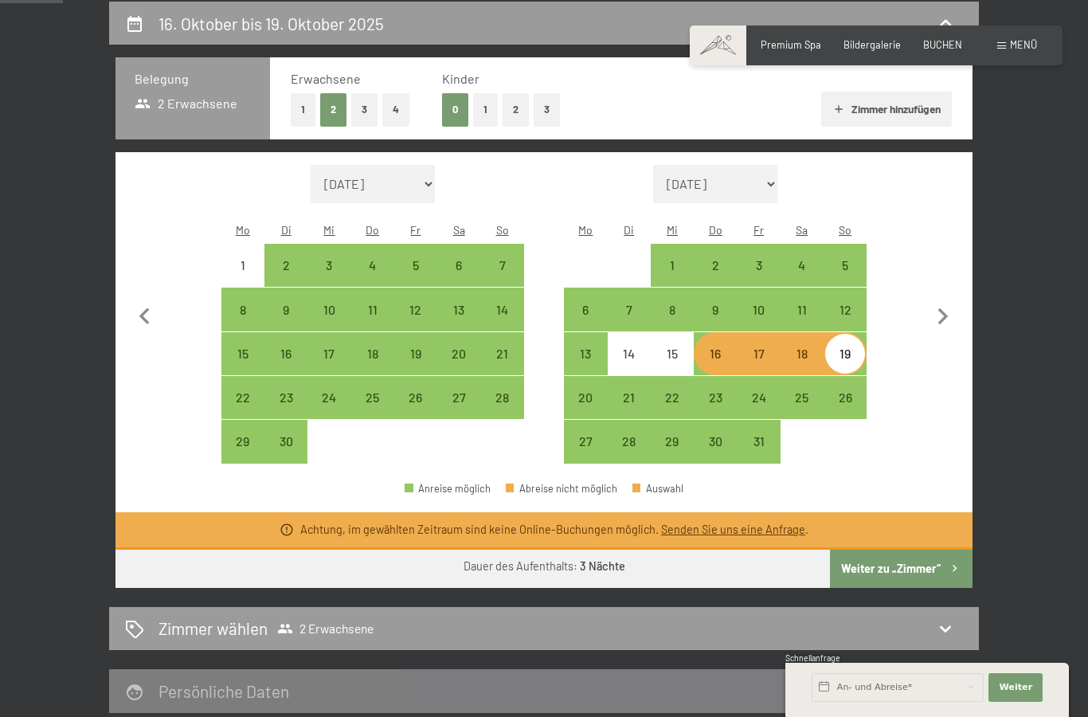
click at [841, 391] on div "26" at bounding box center [846, 411] width 40 height 40
select select "[DATE]"
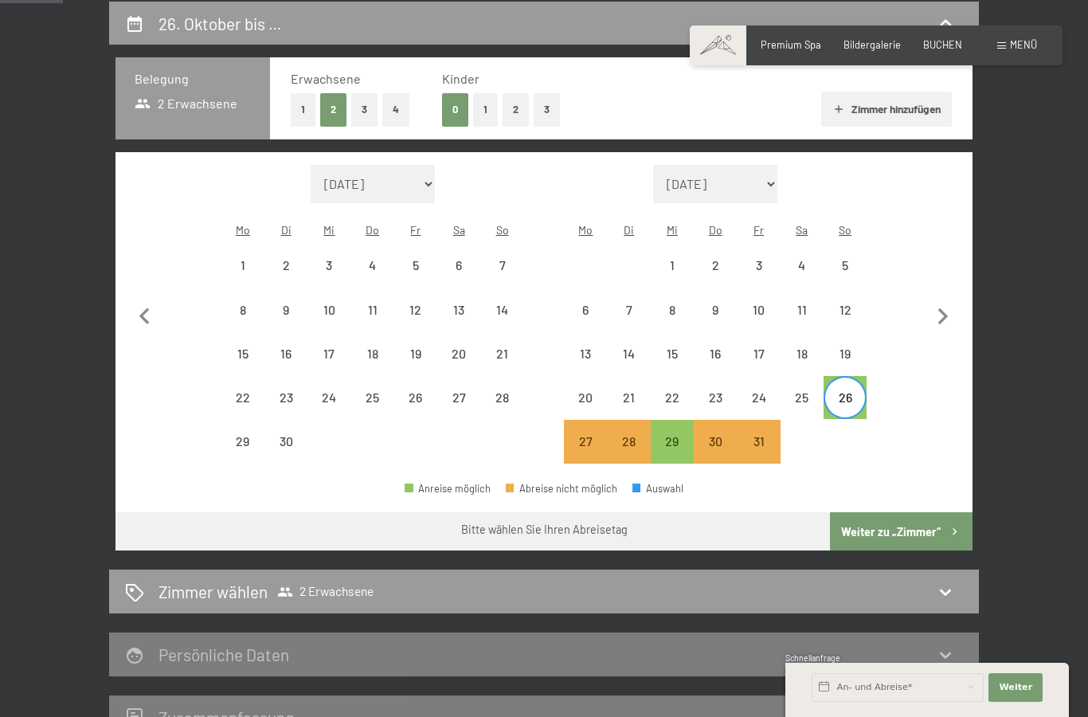
click at [853, 347] on div "19" at bounding box center [846, 367] width 40 height 40
select select "[DATE]"
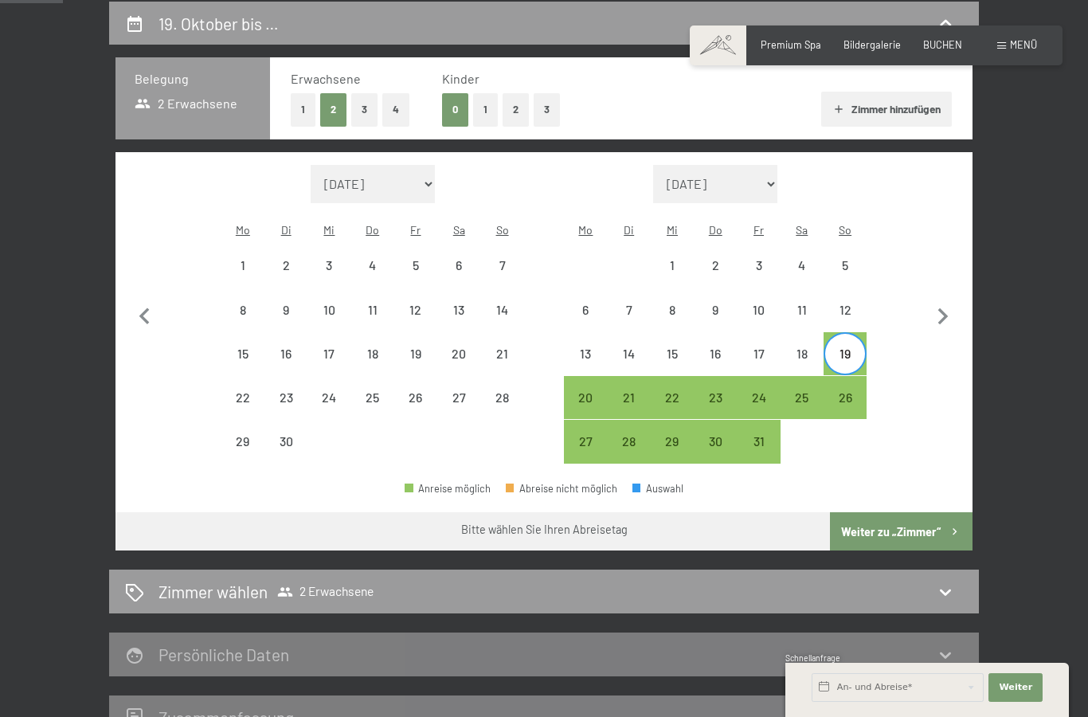
click at [849, 391] on div "26" at bounding box center [846, 411] width 40 height 40
select select "[DATE]"
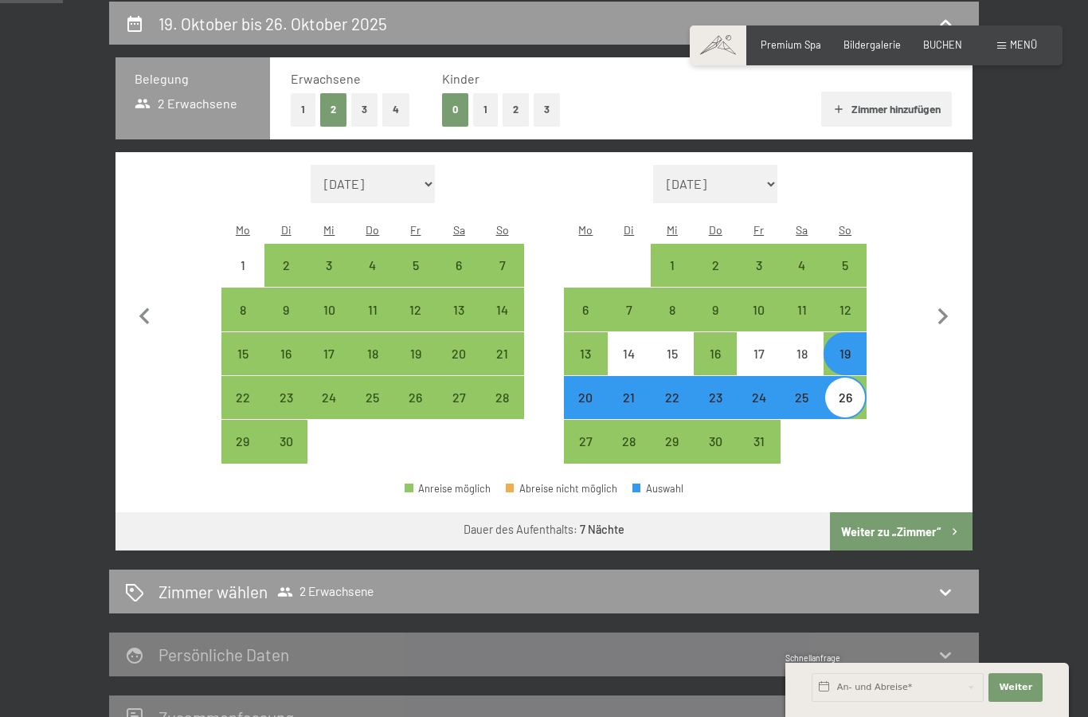
click at [903, 518] on button "Weiter zu „Zimmer“" at bounding box center [901, 531] width 143 height 38
select select "[DATE]"
